Goal: Task Accomplishment & Management: Use online tool/utility

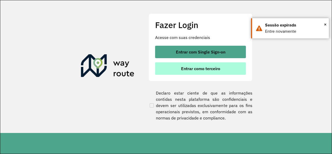
click at [178, 69] on button "Entrar como terceiro" at bounding box center [200, 68] width 91 height 12
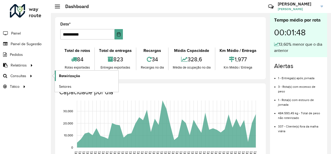
click at [68, 72] on link "Roteirização" at bounding box center [87, 76] width 64 height 10
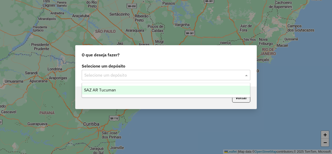
click at [143, 71] on div "Selecione um depósito" at bounding box center [166, 75] width 169 height 10
click at [107, 89] on span "SAZ AR Tucuman" at bounding box center [100, 90] width 32 height 4
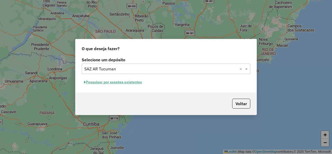
click at [138, 83] on button "Pesquisar por sessões existentes" at bounding box center [113, 82] width 63 height 8
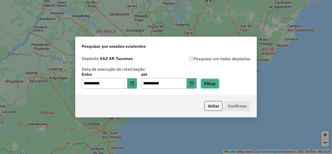
click at [216, 86] on button "Filtrar" at bounding box center [210, 84] width 18 height 10
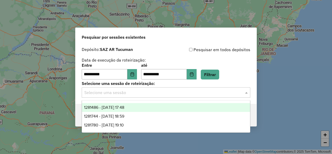
click at [172, 91] on input "text" at bounding box center [160, 93] width 153 height 6
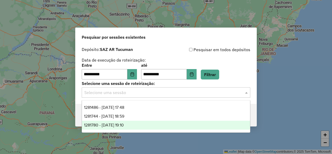
click at [124, 125] on span "1281780 - 25/09/2025 19:10" at bounding box center [104, 125] width 40 height 4
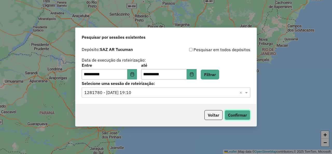
click at [233, 113] on button "Confirmar" at bounding box center [238, 115] width 26 height 10
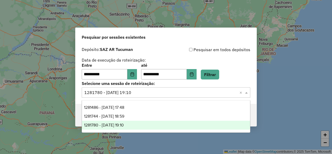
click at [246, 93] on span at bounding box center [247, 92] width 6 height 6
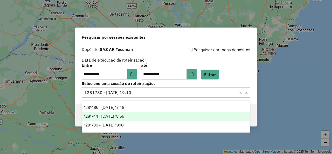
click at [139, 118] on div "1281744 - 25/09/2025 18:59" at bounding box center [166, 116] width 168 height 9
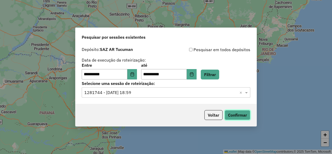
click at [232, 117] on button "Confirmar" at bounding box center [238, 115] width 26 height 10
click at [227, 95] on input "text" at bounding box center [160, 93] width 153 height 6
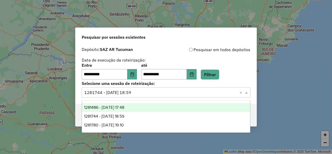
click at [173, 108] on div "1281486 - 25/09/2025 17:48" at bounding box center [166, 107] width 168 height 9
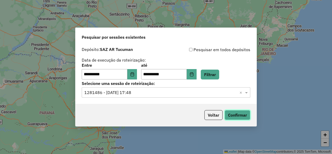
click at [233, 115] on button "Confirmar" at bounding box center [238, 115] width 26 height 10
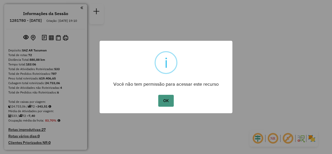
click at [167, 104] on button "OK" at bounding box center [165, 101] width 15 height 12
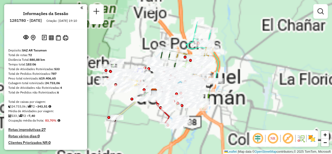
drag, startPoint x: 230, startPoint y: 62, endPoint x: 230, endPoint y: 67, distance: 5.0
click at [238, 57] on div "Janela de atendimento Grade de atendimento Capacidade Transportadoras Veículos …" at bounding box center [166, 77] width 332 height 154
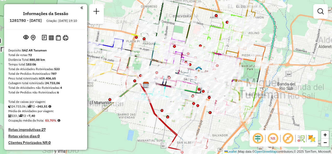
click at [293, 55] on div "Janela de atendimento Grade de atendimento Capacidade Transportadoras Veículos …" at bounding box center [166, 77] width 332 height 154
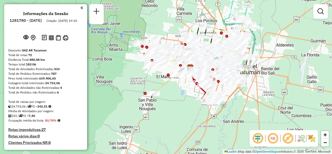
drag, startPoint x: 292, startPoint y: 49, endPoint x: 255, endPoint y: 48, distance: 36.4
click at [265, 45] on div "Janela de atendimento Grade de atendimento Capacidade Transportadoras Veículos …" at bounding box center [166, 77] width 332 height 154
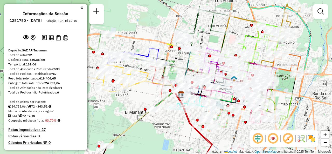
drag, startPoint x: 268, startPoint y: 65, endPoint x: 312, endPoint y: 80, distance: 46.9
click at [312, 80] on div "Janela de atendimento Grade de atendimento Capacidade Transportadoras Veículos …" at bounding box center [166, 77] width 332 height 154
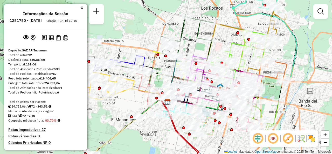
drag, startPoint x: 163, startPoint y: 127, endPoint x: 150, endPoint y: 135, distance: 15.7
click at [150, 135] on div "Janela de atendimento Grade de atendimento Capacidade Transportadoras Veículos …" at bounding box center [166, 77] width 332 height 154
select select "**********"
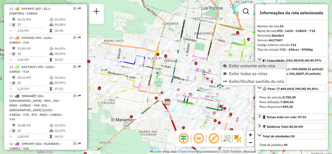
scroll to position [627, 0]
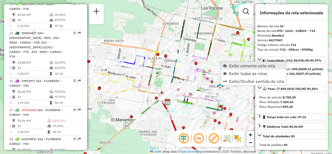
click at [232, 67] on span "Exibir somente esta rota" at bounding box center [252, 66] width 46 height 4
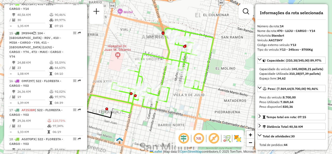
drag, startPoint x: 203, startPoint y: 85, endPoint x: 158, endPoint y: 111, distance: 52.2
click at [158, 111] on icon at bounding box center [162, 70] width 102 height 85
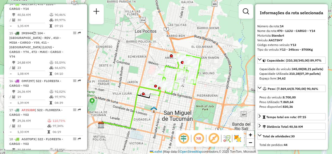
drag, startPoint x: 172, startPoint y: 107, endPoint x: 184, endPoint y: 93, distance: 18.3
click at [184, 93] on div "Janela de atendimento Grade de atendimento Capacidade Transportadoras Veículos …" at bounding box center [166, 77] width 332 height 154
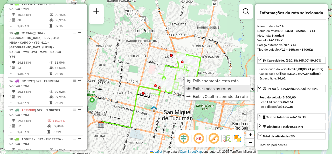
click at [193, 88] on span "Exibir todas as rotas" at bounding box center [212, 88] width 38 height 4
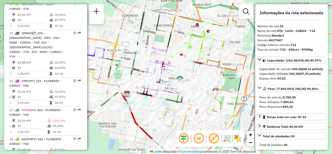
drag, startPoint x: 156, startPoint y: 55, endPoint x: 183, endPoint y: 21, distance: 43.6
click at [183, 21] on div "Janela de atendimento Grade de atendimento Capacidade Transportadoras Veículos …" at bounding box center [166, 77] width 332 height 154
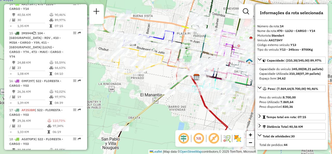
drag, startPoint x: 127, startPoint y: 119, endPoint x: 186, endPoint y: 109, distance: 60.3
click at [193, 106] on div "Janela de atendimento Grade de atendimento Capacidade Transportadoras Veículos …" at bounding box center [166, 77] width 332 height 154
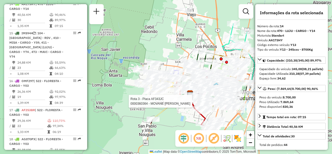
drag, startPoint x: 185, startPoint y: 112, endPoint x: 169, endPoint y: 113, distance: 16.4
click at [169, 113] on div "Rota 3 - Placa AF343JC 0000360364 - MOVANE NORMA FATIMA Janela de atendimento G…" at bounding box center [166, 77] width 332 height 154
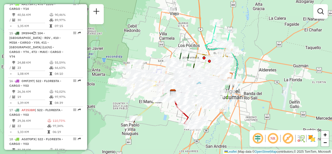
drag, startPoint x: 174, startPoint y: 117, endPoint x: 157, endPoint y: 116, distance: 17.2
click at [157, 116] on div "Janela de atendimento Grade de atendimento Capacidade Transportadoras Veículos …" at bounding box center [166, 77] width 332 height 154
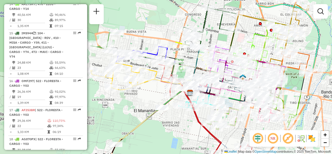
drag, startPoint x: 160, startPoint y: 106, endPoint x: 167, endPoint y: 119, distance: 13.9
click at [167, 119] on div "Janela de atendimento Grade de atendimento Capacidade Transportadoras Veículos …" at bounding box center [166, 77] width 332 height 154
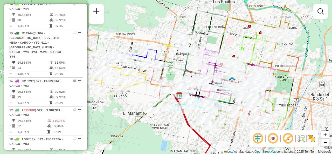
drag, startPoint x: 175, startPoint y: 120, endPoint x: 164, endPoint y: 124, distance: 12.0
click at [164, 124] on div "Janela de atendimento Grade de atendimento Capacidade Transportadoras Veículos …" at bounding box center [166, 77] width 332 height 154
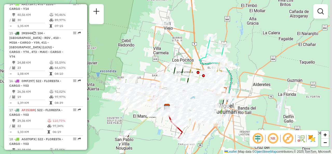
drag, startPoint x: 167, startPoint y: 125, endPoint x: 163, endPoint y: 122, distance: 5.0
click at [163, 122] on div "Janela de atendimento Grade de atendimento Capacidade Transportadoras Veículos …" at bounding box center [166, 77] width 332 height 154
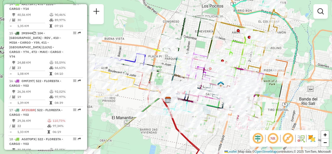
drag, startPoint x: 172, startPoint y: 121, endPoint x: 169, endPoint y: 130, distance: 9.2
click at [169, 130] on div "Janela de atendimento Grade de atendimento Capacidade Transportadoras Veículos …" at bounding box center [166, 77] width 332 height 154
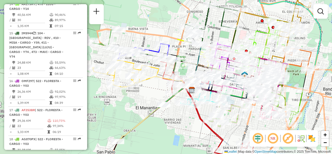
drag, startPoint x: 175, startPoint y: 126, endPoint x: 200, endPoint y: 114, distance: 28.4
click at [200, 114] on icon at bounding box center [220, 123] width 68 height 74
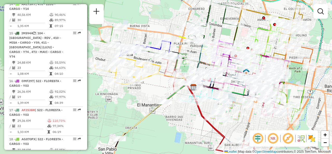
drag, startPoint x: 194, startPoint y: 113, endPoint x: 169, endPoint y: 116, distance: 25.5
click at [169, 116] on div "Rota 3 - Placa AF343JC 0000465273 - Nadaya Rota 3 - Placa AF343JC 0000538640 - …" at bounding box center [166, 77] width 332 height 154
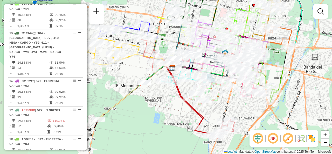
drag, startPoint x: 171, startPoint y: 119, endPoint x: 176, endPoint y: 98, distance: 21.9
click at [176, 98] on div "Janela de atendimento Grade de atendimento Capacidade Transportadoras Veículos …" at bounding box center [166, 77] width 332 height 154
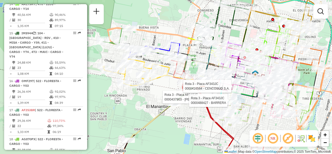
drag, startPoint x: 162, startPoint y: 55, endPoint x: 188, endPoint y: 50, distance: 26.4
click at [188, 52] on icon at bounding box center [189, 70] width 30 height 37
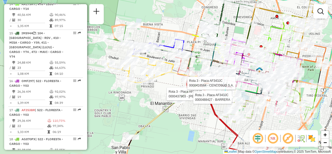
click at [191, 121] on div "Rota 3 - Placa AF343JC 0000437903 - NAVARRO CLAUDIA NATALIA Rota 3 - Placa AF34…" at bounding box center [166, 77] width 332 height 154
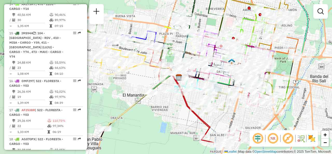
drag, startPoint x: 190, startPoint y: 123, endPoint x: 178, endPoint y: 131, distance: 14.3
click at [154, 113] on div "Janela de atendimento Grade de atendimento Capacidade Transportadoras Veículos …" at bounding box center [166, 77] width 332 height 154
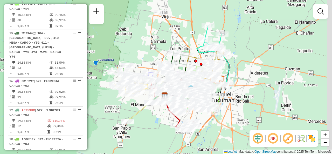
drag, startPoint x: 229, startPoint y: 119, endPoint x: 195, endPoint y: 117, distance: 34.1
click at [195, 117] on div "Rota 7 - Placa IMS943 0000360634 - BALDERRAMA CELIA EL VALLE Janela de atendime…" at bounding box center [166, 77] width 332 height 154
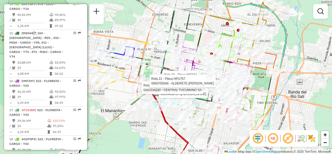
click at [194, 39] on div "Rota 21 - Placa HPU757 0000468273 - Sinchicay Rosario Rota 21 - Placa HPU757 00…" at bounding box center [166, 77] width 332 height 154
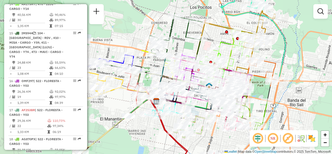
drag, startPoint x: 219, startPoint y: 25, endPoint x: 218, endPoint y: 33, distance: 8.3
click at [218, 33] on div "Janela de atendimento Grade de atendimento Capacidade Transportadoras Veículos …" at bounding box center [166, 77] width 332 height 154
click at [212, 36] on div "Janela de atendimento Grade de atendimento Capacidade Transportadoras Veículos …" at bounding box center [166, 77] width 332 height 154
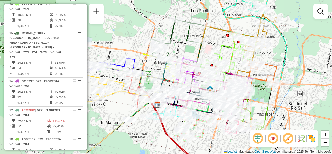
drag, startPoint x: 214, startPoint y: 37, endPoint x: 215, endPoint y: 40, distance: 3.5
click at [215, 40] on div "Janela de atendimento Grade de atendimento Capacidade Transportadoras Veículos …" at bounding box center [166, 77] width 332 height 154
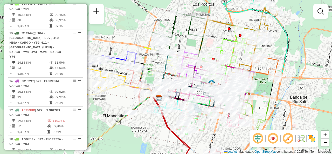
drag, startPoint x: 215, startPoint y: 39, endPoint x: 216, endPoint y: 33, distance: 6.3
click at [216, 33] on div "Janela de atendimento Grade de atendimento Capacidade Transportadoras Veículos …" at bounding box center [166, 77] width 332 height 154
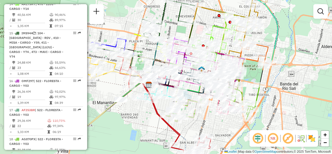
drag, startPoint x: 212, startPoint y: 30, endPoint x: 202, endPoint y: 16, distance: 16.7
click at [202, 16] on div "Janela de atendimento Grade de atendimento Capacidade Transportadoras Veículos …" at bounding box center [166, 77] width 332 height 154
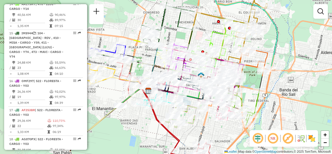
drag, startPoint x: 204, startPoint y: 18, endPoint x: 203, endPoint y: 24, distance: 6.3
click at [203, 24] on div "Janela de atendimento Grade de atendimento Capacidade Transportadoras Veículos …" at bounding box center [166, 77] width 332 height 154
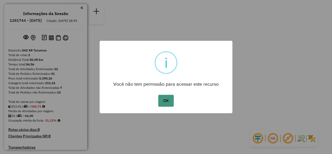
click at [170, 102] on button "OK" at bounding box center [165, 101] width 15 height 12
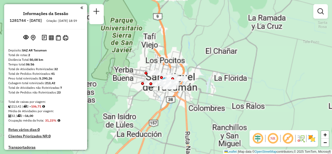
drag, startPoint x: 184, startPoint y: 76, endPoint x: 199, endPoint y: 58, distance: 23.5
click at [199, 58] on div "Janela de atendimento Grade de atendimento Capacidade Transportadoras Veículos …" at bounding box center [166, 77] width 332 height 154
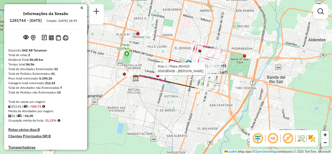
drag, startPoint x: 201, startPoint y: 74, endPoint x: 230, endPoint y: 64, distance: 30.4
click at [230, 64] on div "Rota 1 - Placa JRH424 0000385458 - GIMENEZ PABLO DANIEL Janela de atendimento G…" at bounding box center [166, 77] width 332 height 154
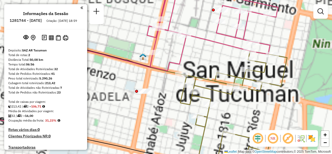
drag, startPoint x: 206, startPoint y: 58, endPoint x: 189, endPoint y: 60, distance: 16.7
click at [191, 61] on div "Janela de atendimento Grade de atendimento Capacidade Transportadoras Veículos …" at bounding box center [166, 77] width 332 height 154
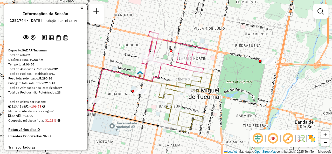
drag, startPoint x: 196, startPoint y: 63, endPoint x: 174, endPoint y: 78, distance: 26.1
click at [174, 78] on div "Rota 1 - Placa JRH424 0000475478 - Grupo AB Janela de atendimento Grade de aten…" at bounding box center [166, 77] width 332 height 154
click at [174, 75] on div "Janela de atendimento Grade de atendimento Capacidade Transportadoras Veículos …" at bounding box center [166, 77] width 332 height 154
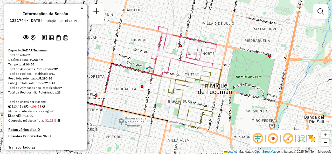
drag, startPoint x: 157, startPoint y: 80, endPoint x: 166, endPoint y: 75, distance: 10.6
click at [166, 75] on icon at bounding box center [184, 51] width 66 height 50
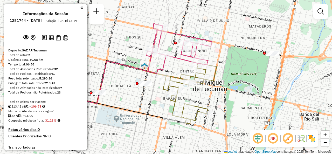
drag, startPoint x: 179, startPoint y: 69, endPoint x: 174, endPoint y: 66, distance: 5.7
click at [174, 66] on div "Janela de atendimento Grade de atendimento Capacidade Transportadoras Veículos …" at bounding box center [166, 77] width 332 height 154
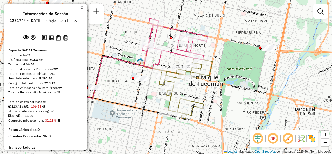
drag, startPoint x: 173, startPoint y: 69, endPoint x: 169, endPoint y: 64, distance: 6.6
click at [169, 64] on div "Janela de atendimento Grade de atendimento Capacidade Transportadoras Veículos …" at bounding box center [166, 77] width 332 height 154
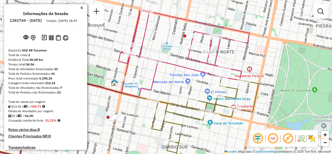
drag, startPoint x: 177, startPoint y: 64, endPoint x: 186, endPoint y: 89, distance: 26.8
click at [186, 89] on div "Janela de atendimento Grade de atendimento Capacidade Transportadoras Veículos …" at bounding box center [166, 77] width 332 height 154
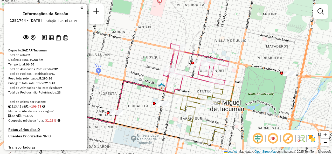
drag, startPoint x: 190, startPoint y: 81, endPoint x: 197, endPoint y: 87, distance: 9.2
click at [197, 87] on div "Janela de atendimento Grade de atendimento Capacidade Transportadoras Veículos …" at bounding box center [166, 77] width 332 height 154
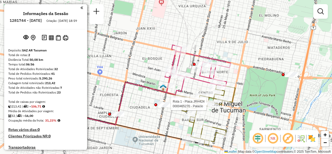
select select "**********"
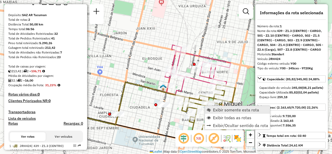
scroll to position [178, 0]
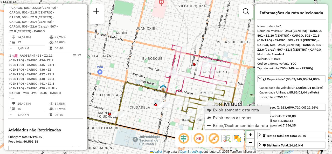
click at [214, 108] on span "Exibir somente esta rota" at bounding box center [236, 110] width 46 height 4
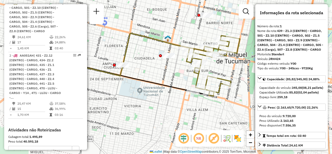
drag, startPoint x: 180, startPoint y: 88, endPoint x: 160, endPoint y: 84, distance: 20.2
click at [160, 84] on icon at bounding box center [138, 79] width 151 height 33
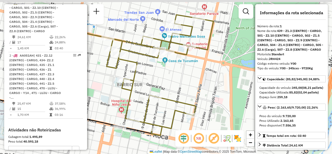
drag, startPoint x: 210, startPoint y: 49, endPoint x: 180, endPoint y: 81, distance: 43.5
click at [180, 81] on div "Janela de atendimento Grade de atendimento Capacidade Transportadoras Veículos …" at bounding box center [166, 77] width 332 height 154
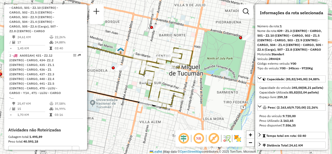
click at [178, 80] on div "Janela de atendimento Grade de atendimento Capacidade Transportadoras Veículos …" at bounding box center [166, 77] width 332 height 154
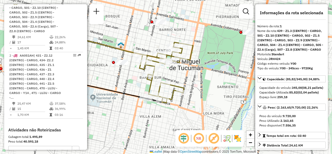
drag, startPoint x: 173, startPoint y: 83, endPoint x: 176, endPoint y: 73, distance: 10.0
click at [176, 73] on div "Janela de atendimento Grade de atendimento Capacidade Transportadoras Veículos …" at bounding box center [166, 77] width 332 height 154
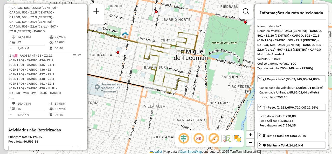
drag, startPoint x: 172, startPoint y: 73, endPoint x: 186, endPoint y: 61, distance: 19.1
click at [186, 62] on div "Janela de atendimento Grade de atendimento Capacidade Transportadoras Veículos …" at bounding box center [166, 77] width 332 height 154
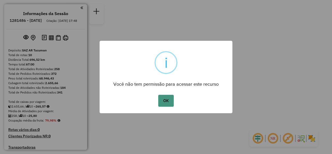
click at [168, 104] on button "OK" at bounding box center [165, 101] width 15 height 12
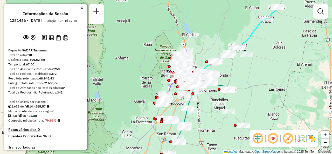
drag, startPoint x: 204, startPoint y: 77, endPoint x: 212, endPoint y: 84, distance: 11.6
click at [212, 84] on div at bounding box center [211, 81] width 13 height 5
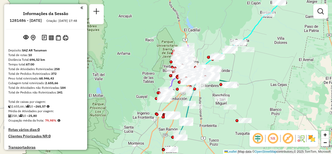
drag, startPoint x: 230, startPoint y: 76, endPoint x: 236, endPoint y: 57, distance: 20.5
click at [236, 57] on div "Janela de atendimento Grade de atendimento Capacidade Transportadoras Veículos …" at bounding box center [166, 77] width 332 height 154
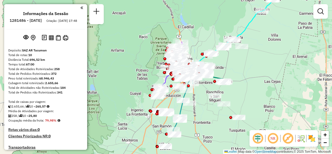
drag, startPoint x: 210, startPoint y: 77, endPoint x: 200, endPoint y: 91, distance: 16.8
click at [200, 90] on div "Janela de atendimento Grade de atendimento Capacidade Transportadoras Veículos …" at bounding box center [166, 77] width 332 height 154
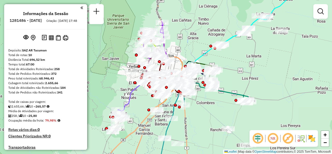
drag, startPoint x: 242, startPoint y: 63, endPoint x: 240, endPoint y: 77, distance: 14.2
click at [242, 75] on div "Janela de atendimento Grade de atendimento Capacidade Transportadoras Veículos …" at bounding box center [166, 77] width 332 height 154
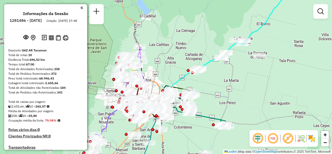
drag, startPoint x: 233, startPoint y: 74, endPoint x: 220, endPoint y: 85, distance: 17.1
click at [221, 86] on div "Janela de atendimento Grade de atendimento Capacidade Transportadoras Veículos …" at bounding box center [166, 77] width 332 height 154
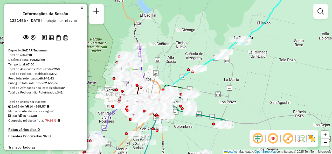
drag, startPoint x: 161, startPoint y: 75, endPoint x: 199, endPoint y: 21, distance: 65.3
click at [205, 15] on div "Janela de atendimento Grade de atendimento Capacidade Transportadoras Veículos …" at bounding box center [166, 77] width 332 height 154
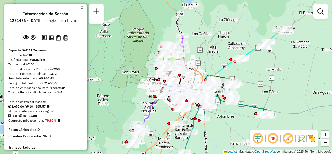
drag, startPoint x: 210, startPoint y: 92, endPoint x: 207, endPoint y: 148, distance: 56.2
click at [208, 151] on div "Janela de atendimento Grade de atendimento Capacidade Transportadoras Veículos …" at bounding box center [166, 77] width 332 height 154
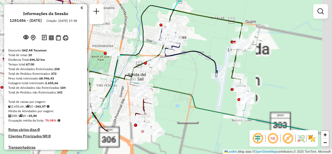
drag, startPoint x: 199, startPoint y: 80, endPoint x: 196, endPoint y: 77, distance: 4.6
click at [198, 78] on div "Janela de atendimento Grade de atendimento Capacidade Transportadoras Veículos …" at bounding box center [166, 77] width 332 height 154
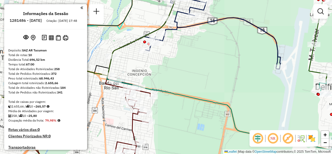
drag, startPoint x: 159, startPoint y: 79, endPoint x: 198, endPoint y: 78, distance: 39.0
click at [198, 78] on div "Janela de atendimento Grade de atendimento Capacidade Transportadoras Veículos …" at bounding box center [166, 77] width 332 height 154
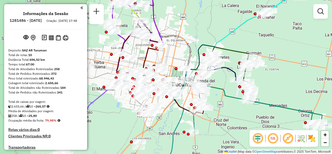
drag, startPoint x: 178, startPoint y: 60, endPoint x: 188, endPoint y: 58, distance: 10.5
click at [188, 57] on div "Janela de atendimento Grade de atendimento Capacidade Transportadoras Veículos …" at bounding box center [166, 77] width 332 height 154
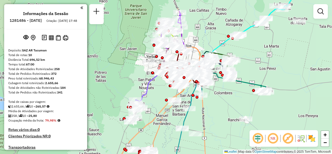
drag, startPoint x: 190, startPoint y: 49, endPoint x: 200, endPoint y: 49, distance: 10.1
click at [200, 49] on div "Janela de atendimento Grade de atendimento Capacidade Transportadoras Veículos …" at bounding box center [166, 77] width 332 height 154
click at [206, 34] on div "Rota 7 - Placa ICR907 0000408634 - JODA SRL Janela de atendimento Grade de aten…" at bounding box center [166, 77] width 332 height 154
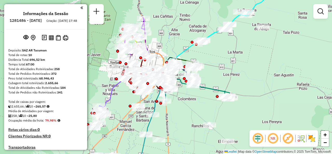
drag, startPoint x: 224, startPoint y: 33, endPoint x: 188, endPoint y: 39, distance: 36.8
click at [188, 39] on div "Janela de atendimento Grade de atendimento Capacidade Transportadoras Veículos …" at bounding box center [166, 77] width 332 height 154
